Goal: Find specific page/section: Find specific page/section

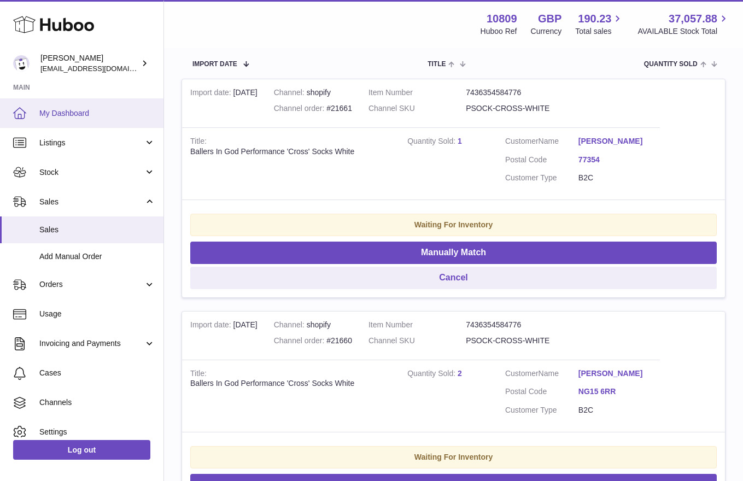
click at [68, 105] on link "My Dashboard" at bounding box center [81, 113] width 163 height 30
click at [96, 110] on span "My Dashboard" at bounding box center [97, 113] width 116 height 10
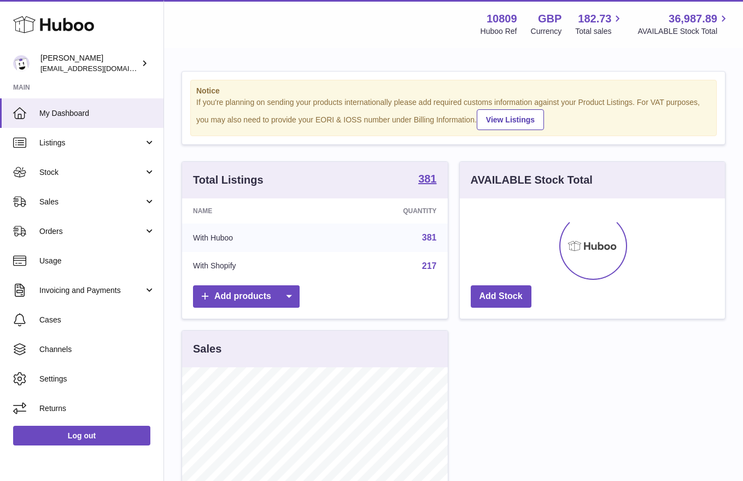
scroll to position [170, 265]
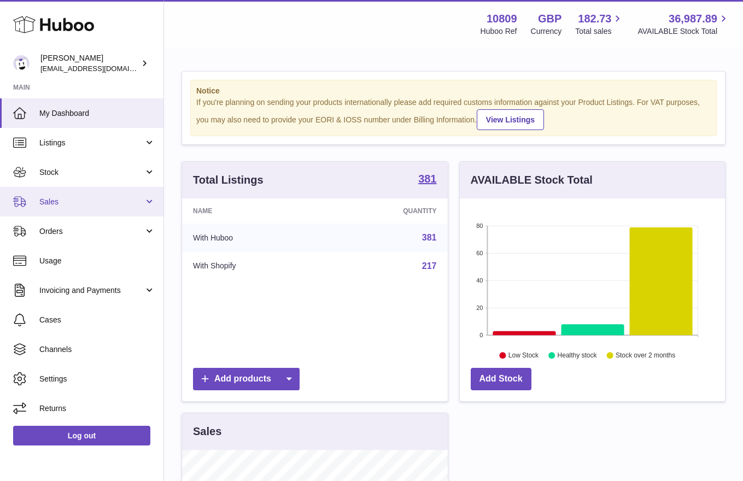
click at [68, 203] on span "Sales" at bounding box center [91, 202] width 104 height 10
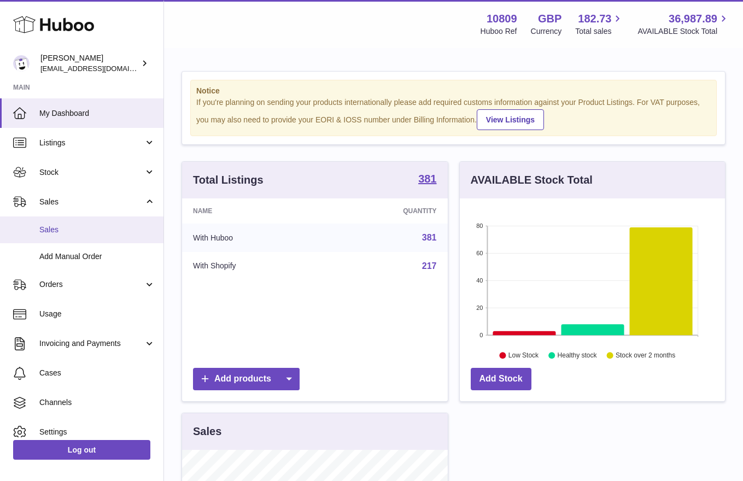
click at [99, 228] on span "Sales" at bounding box center [97, 230] width 116 height 10
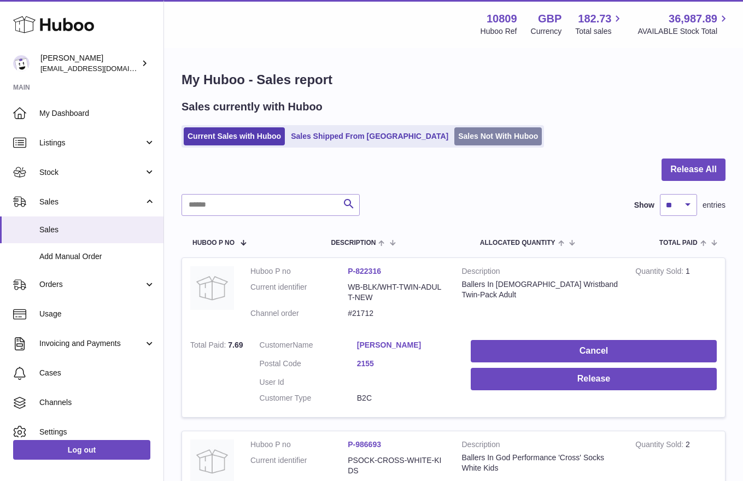
click at [454, 140] on link "Sales Not With Huboo" at bounding box center [497, 136] width 87 height 18
